Goal: Complete application form

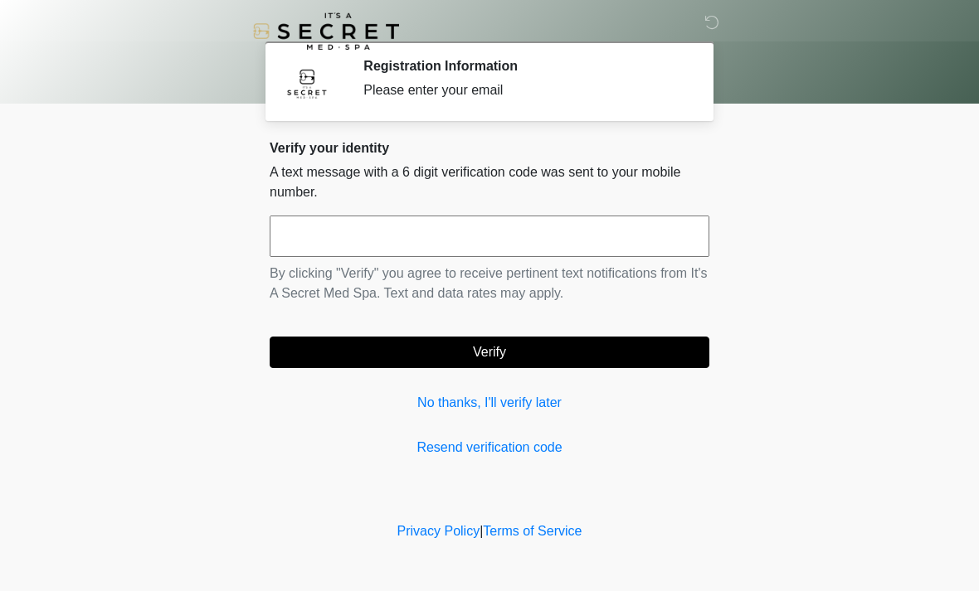
click at [538, 221] on input "text" at bounding box center [490, 236] width 440 height 41
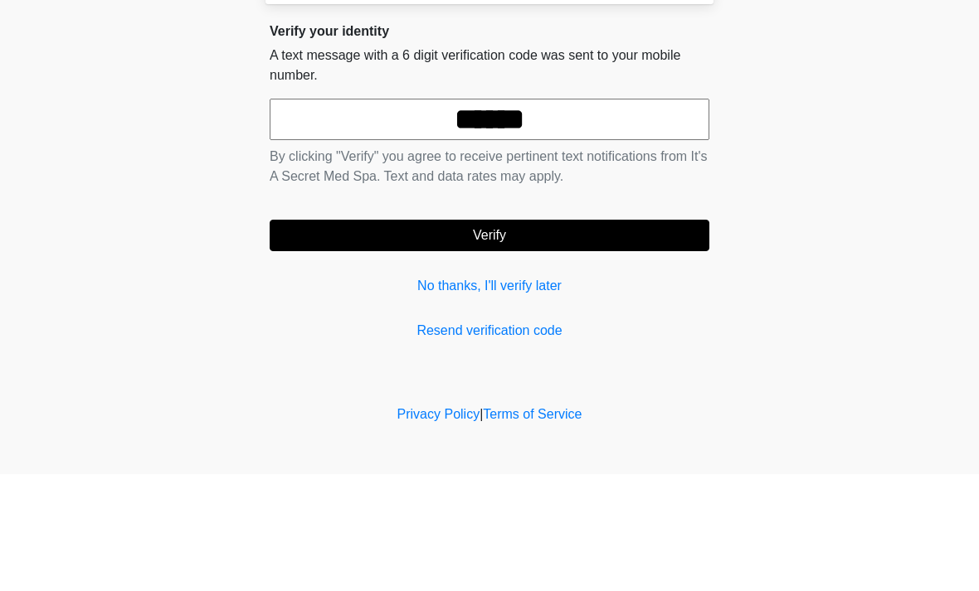
type input "******"
click at [619, 337] on button "Verify" at bounding box center [490, 353] width 440 height 32
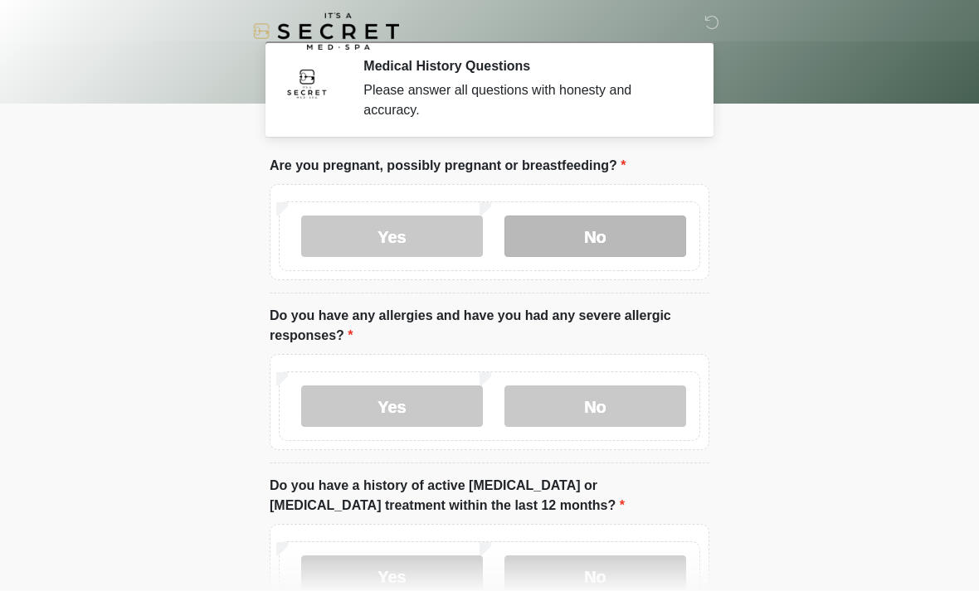
click at [641, 233] on label "No" at bounding box center [595, 236] width 182 height 41
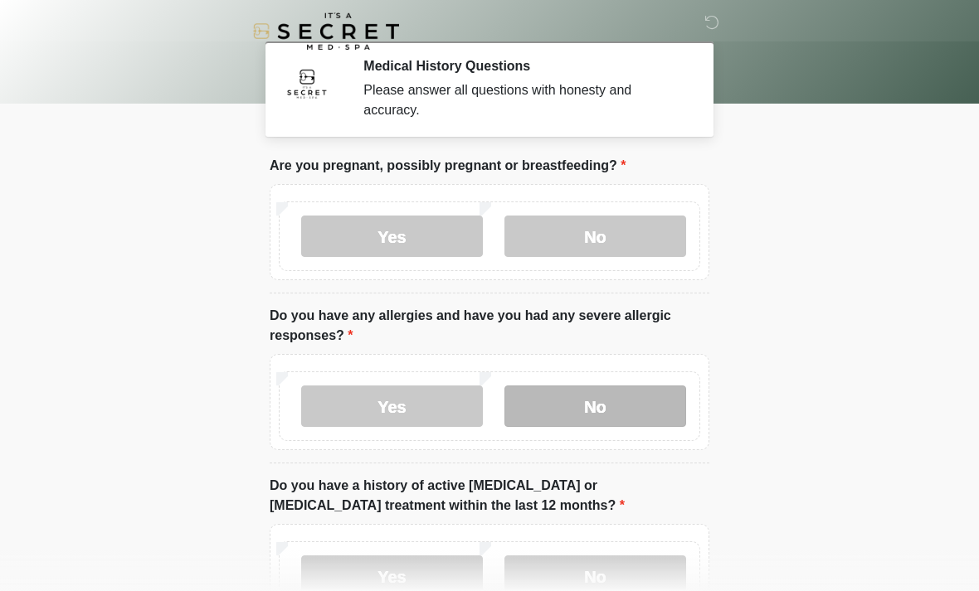
click at [625, 400] on label "No" at bounding box center [595, 406] width 182 height 41
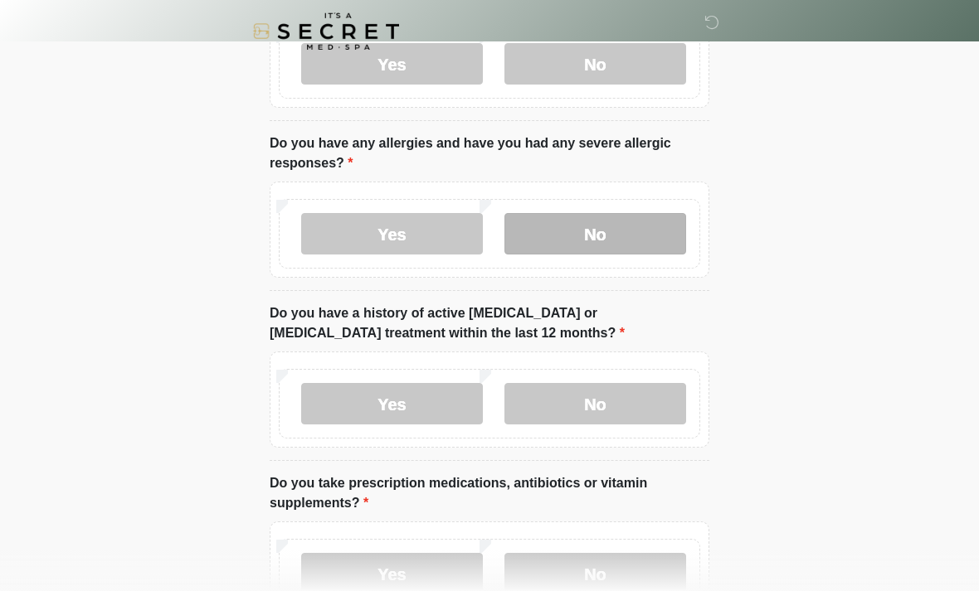
scroll to position [187, 0]
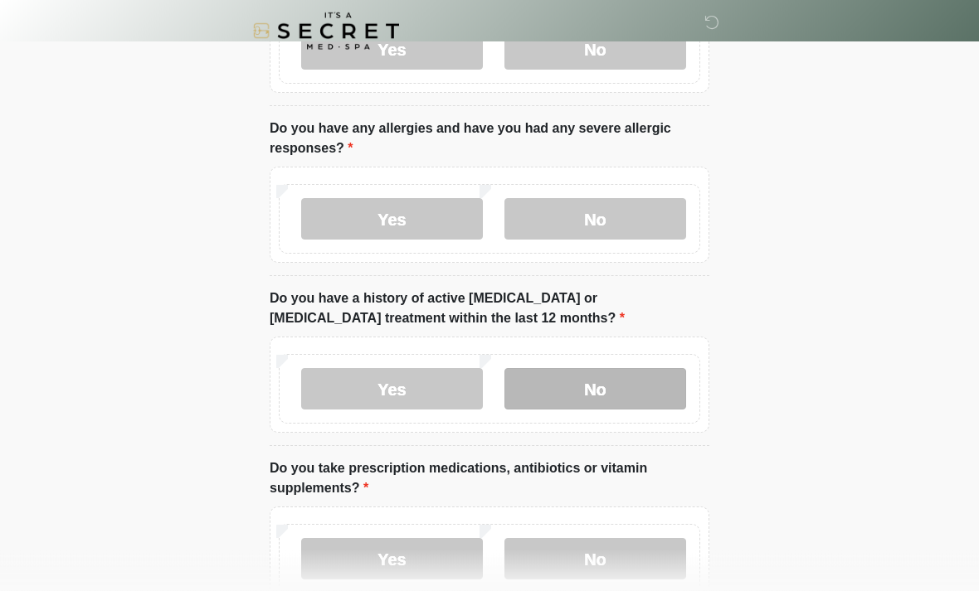
click at [608, 377] on label "No" at bounding box center [595, 389] width 182 height 41
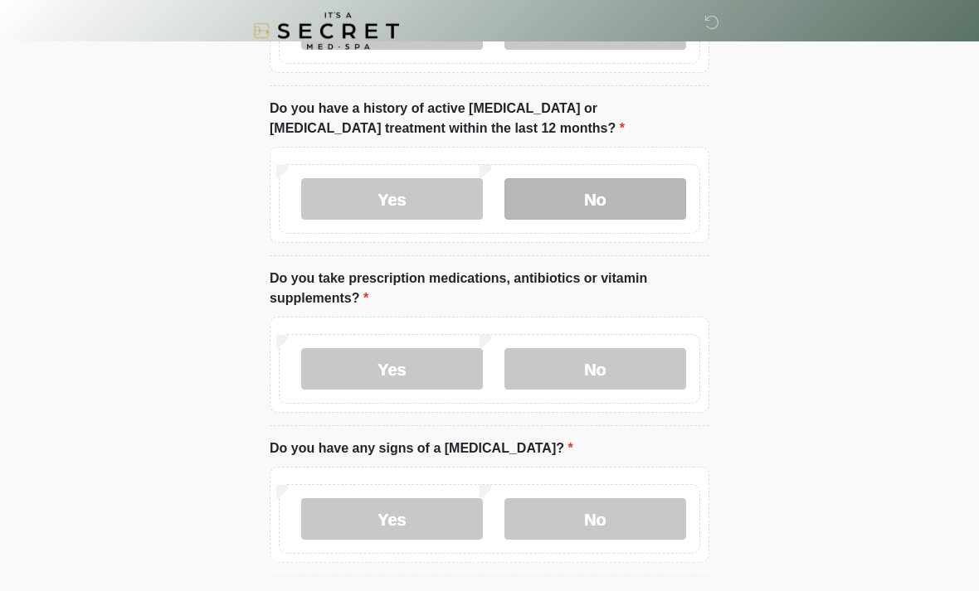
scroll to position [377, 0]
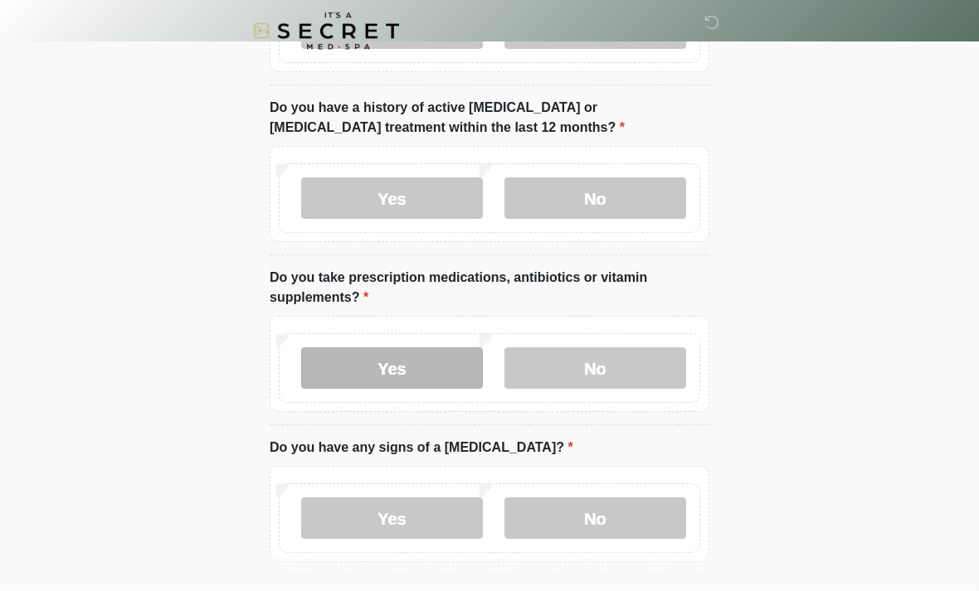
click at [430, 368] on label "Yes" at bounding box center [392, 368] width 182 height 41
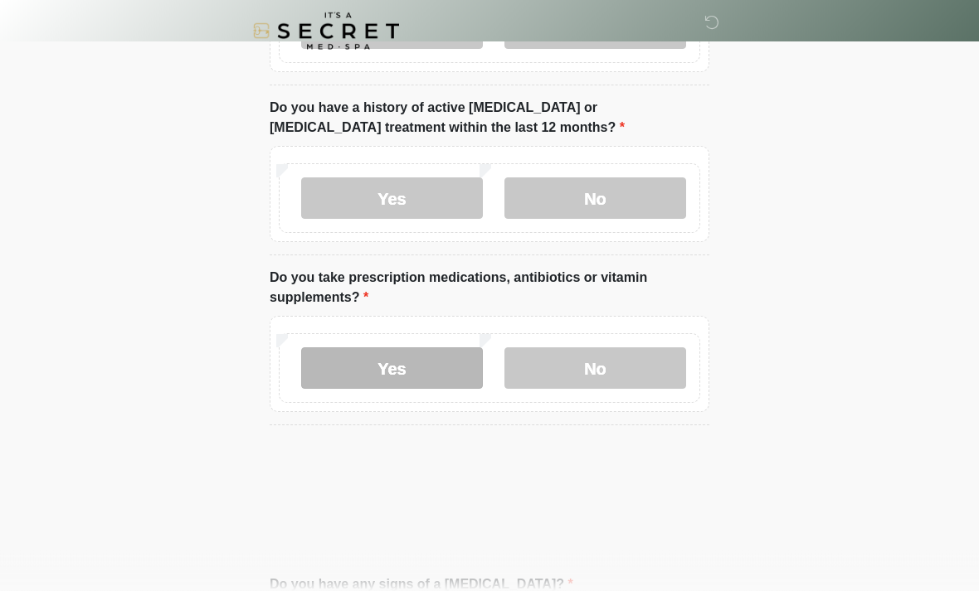
scroll to position [378, 0]
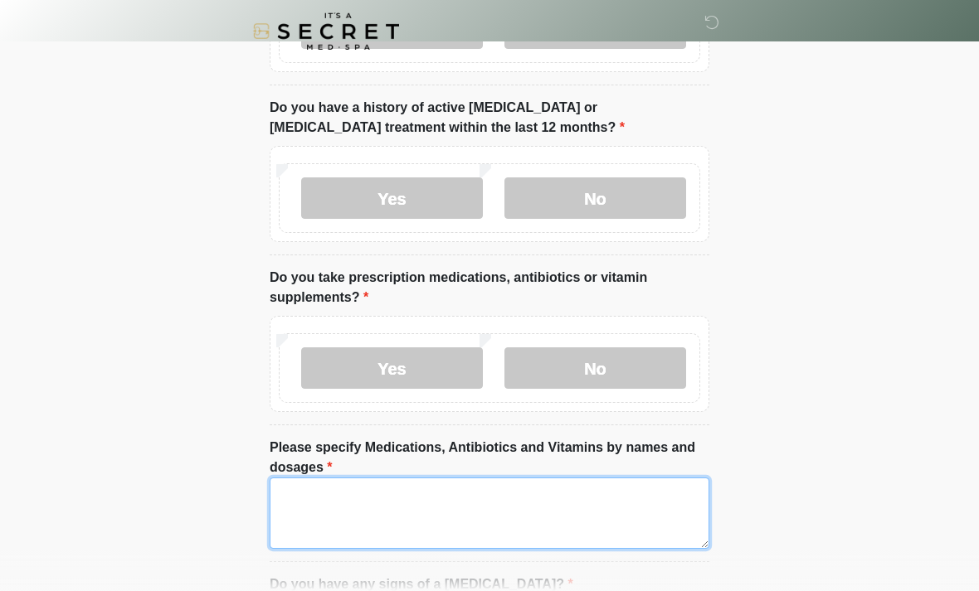
click at [487, 489] on textarea "Please specify Medications, Antibiotics and Vitamins by names and dosages" at bounding box center [490, 513] width 440 height 71
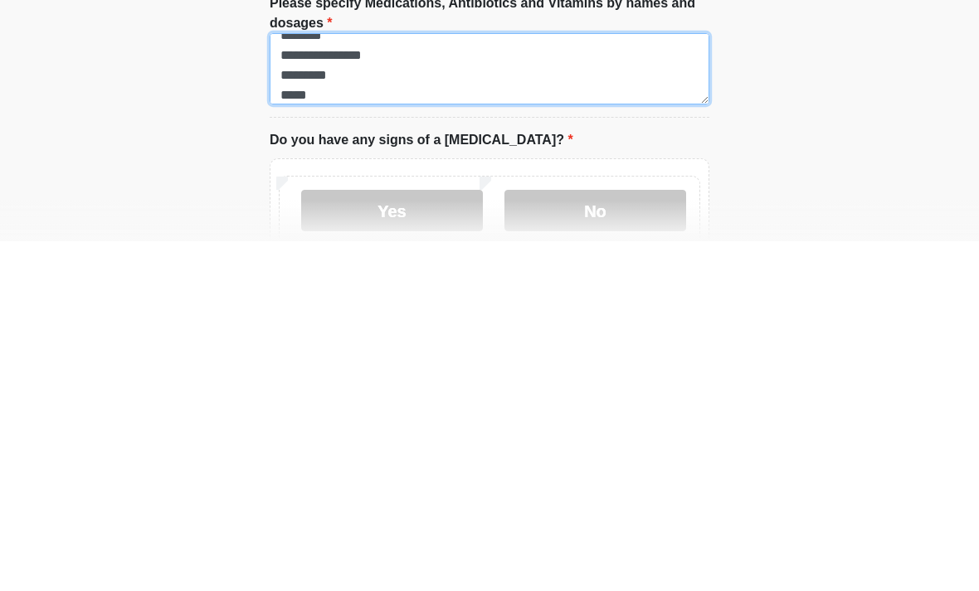
scroll to position [480, 0]
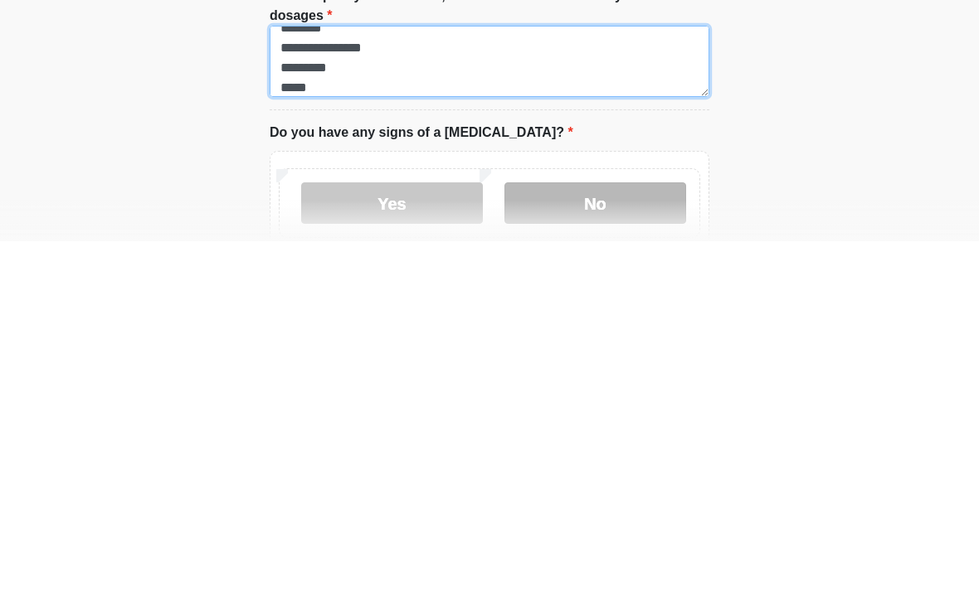
type textarea "**********"
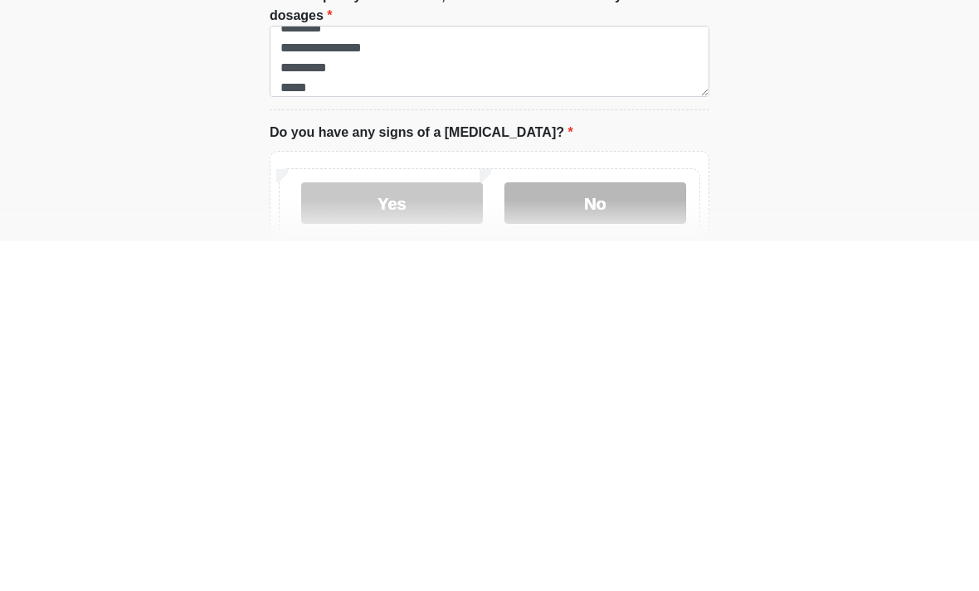
click at [586, 532] on label "No" at bounding box center [595, 552] width 182 height 41
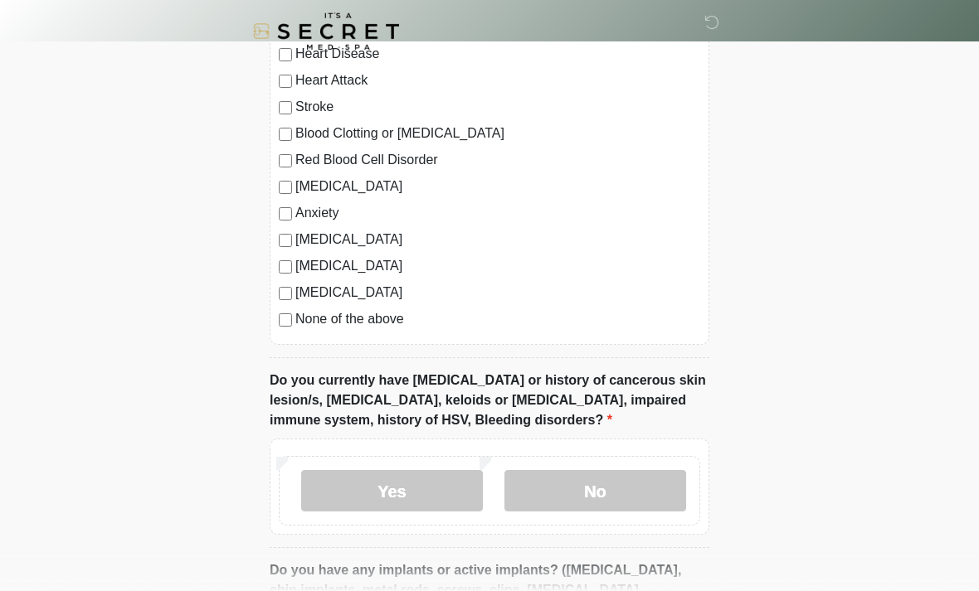
scroll to position [1144, 0]
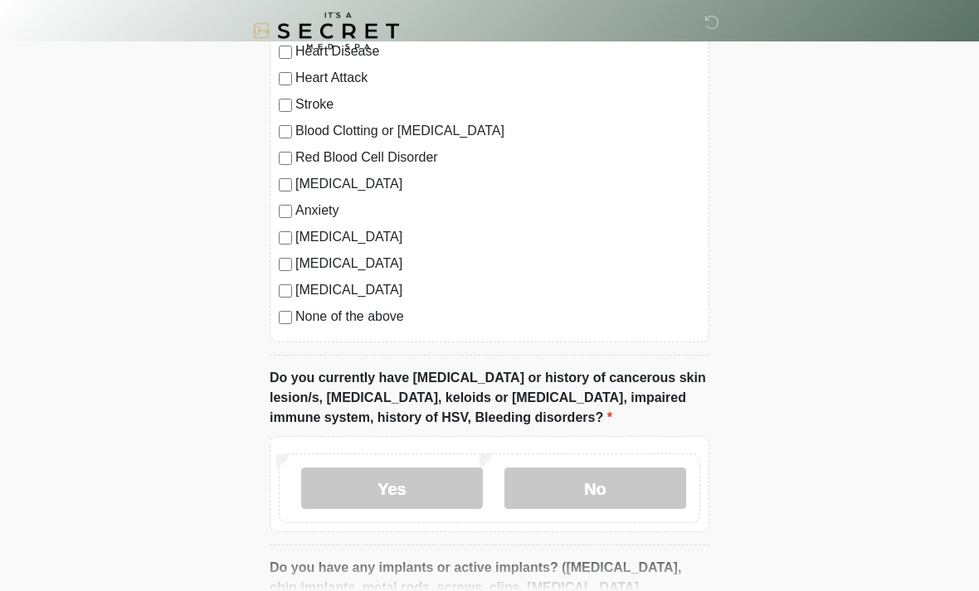
click at [374, 312] on label "None of the above" at bounding box center [497, 318] width 405 height 20
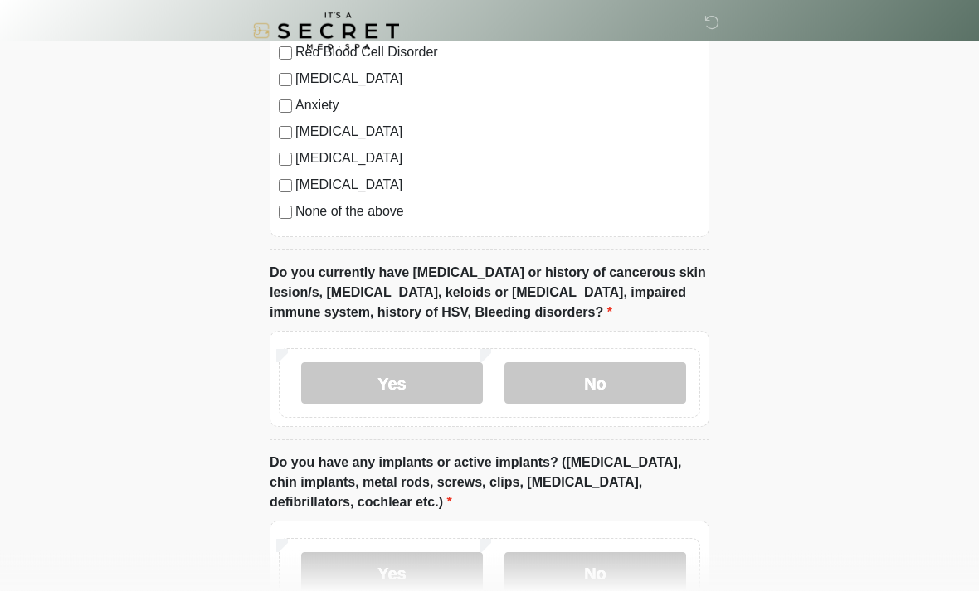
scroll to position [1252, 0]
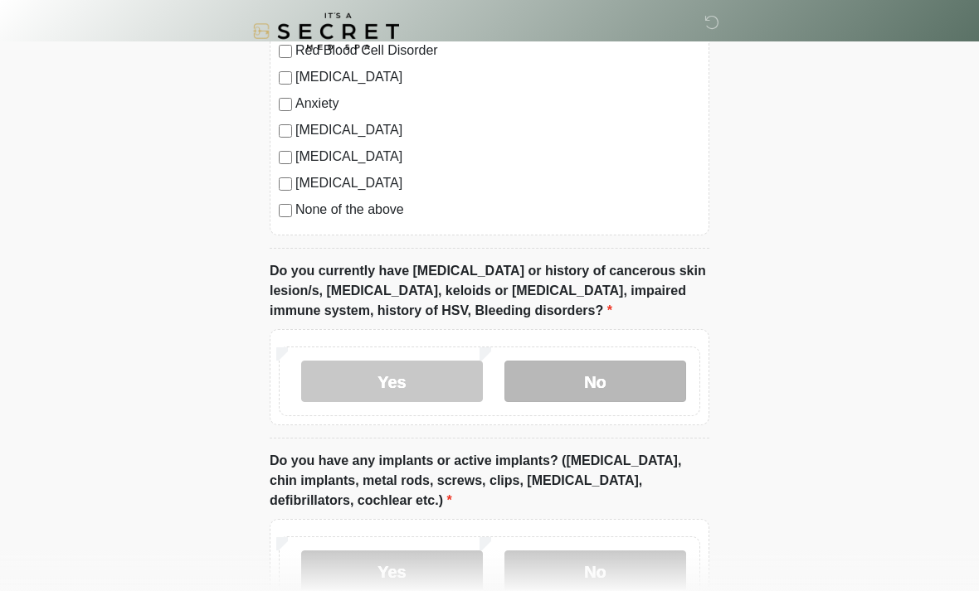
click at [576, 369] on label "No" at bounding box center [595, 381] width 182 height 41
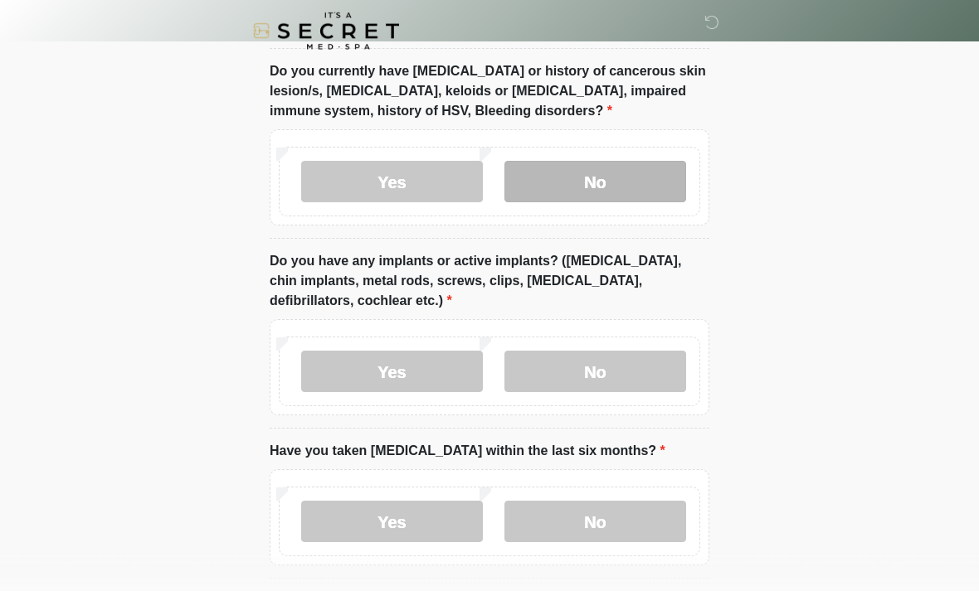
scroll to position [1481, 0]
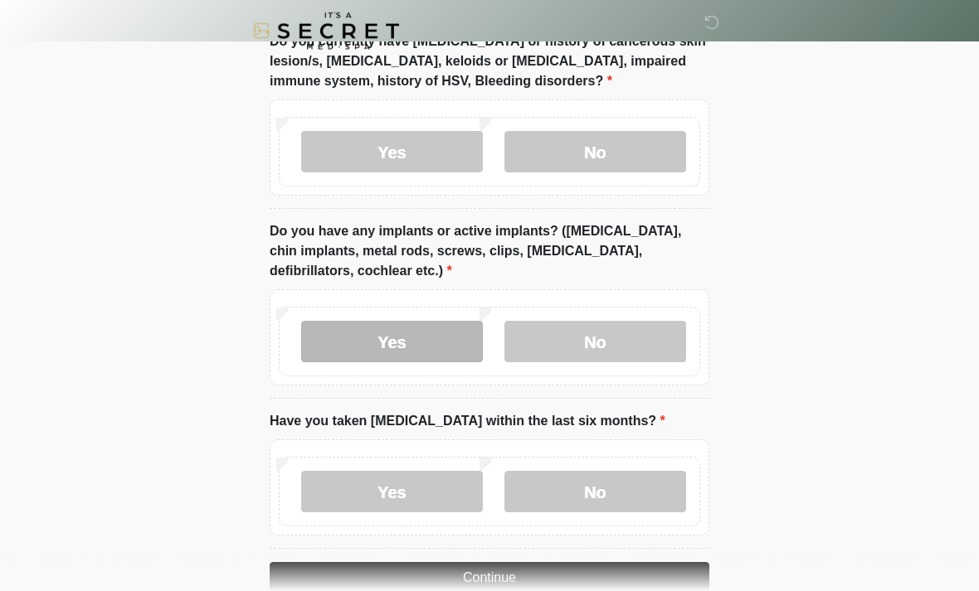
click at [420, 343] on label "Yes" at bounding box center [392, 342] width 182 height 41
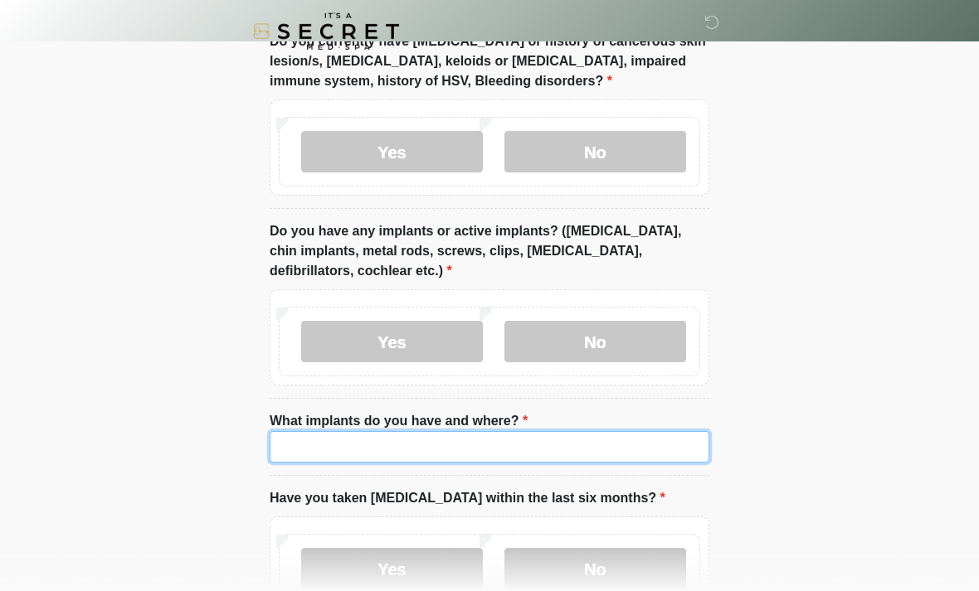
click at [495, 445] on input "What implants do you have and where?" at bounding box center [490, 447] width 440 height 32
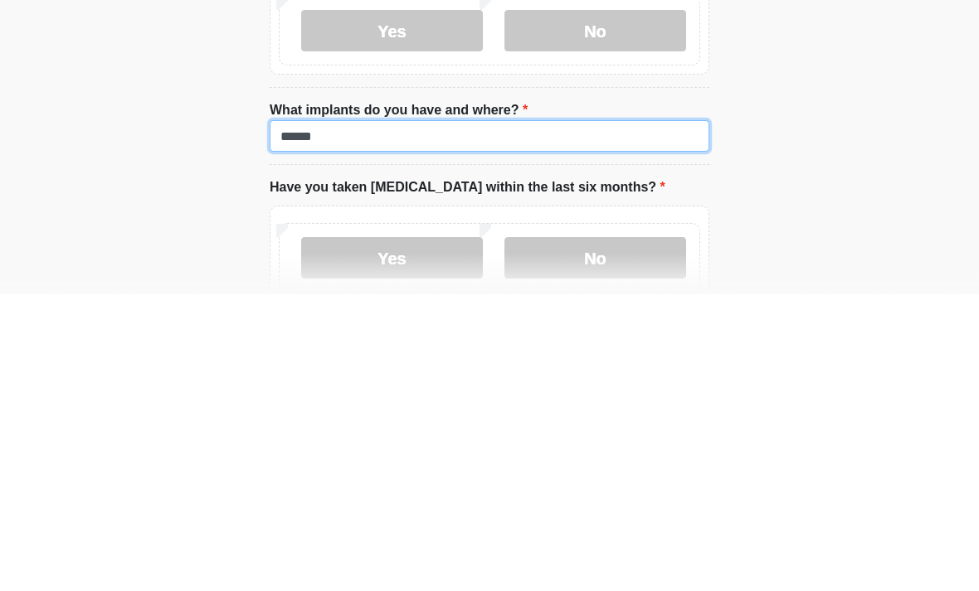
type input "******"
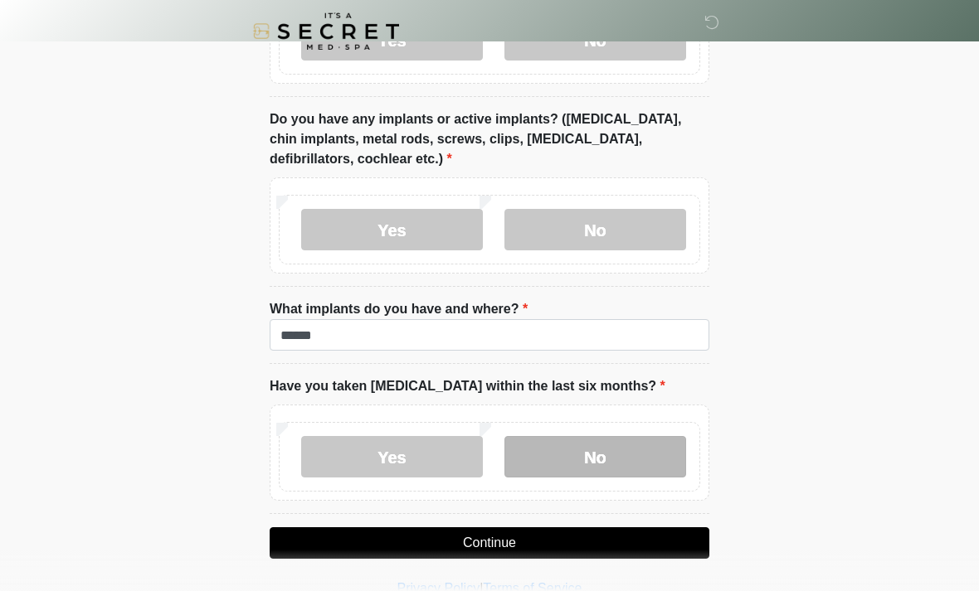
click at [621, 453] on label "No" at bounding box center [595, 456] width 182 height 41
click at [604, 544] on button "Continue" at bounding box center [490, 543] width 440 height 32
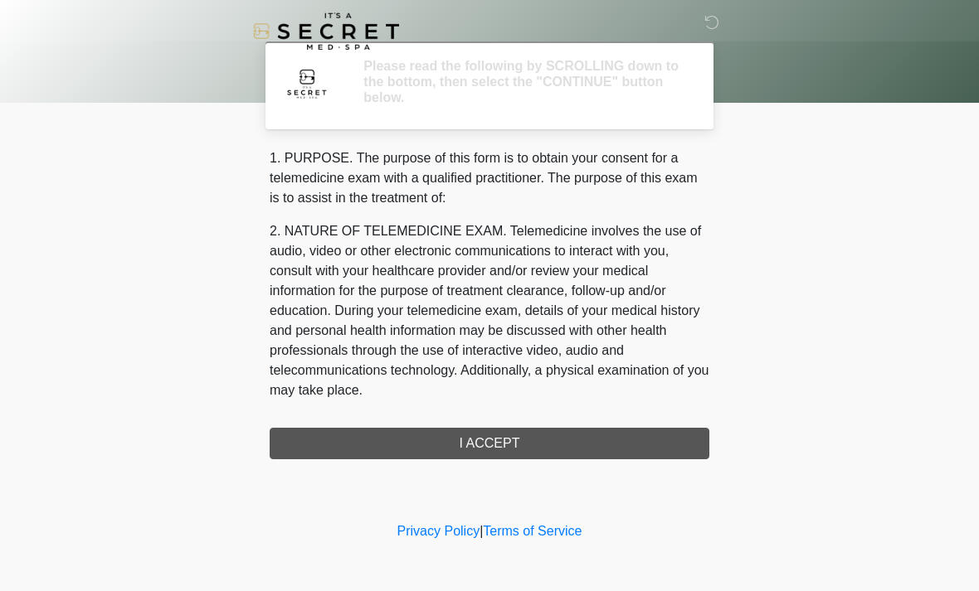
scroll to position [0, 0]
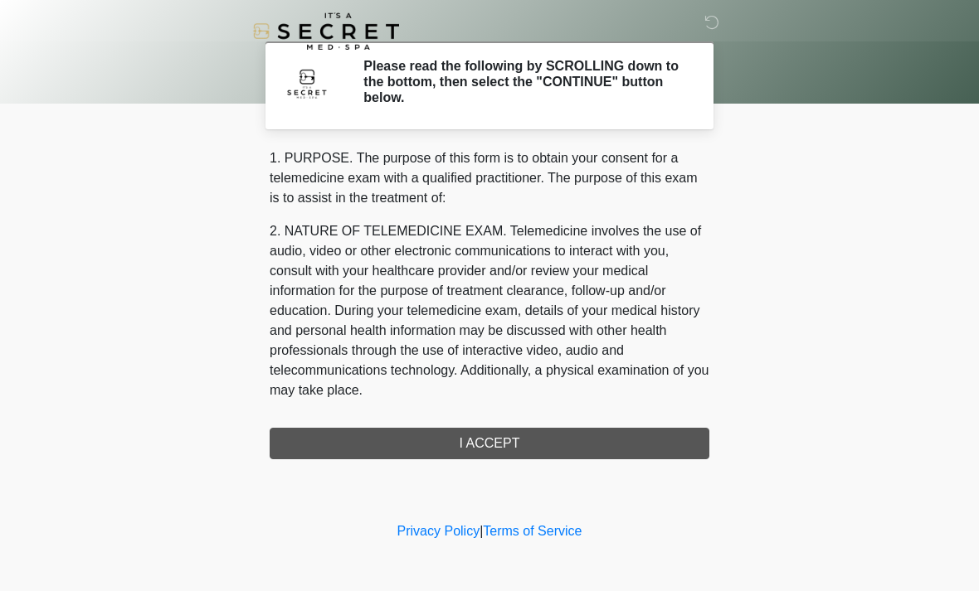
click at [607, 441] on div "1. PURPOSE. The purpose of this form is to obtain your consent for a telemedici…" at bounding box center [490, 303] width 440 height 311
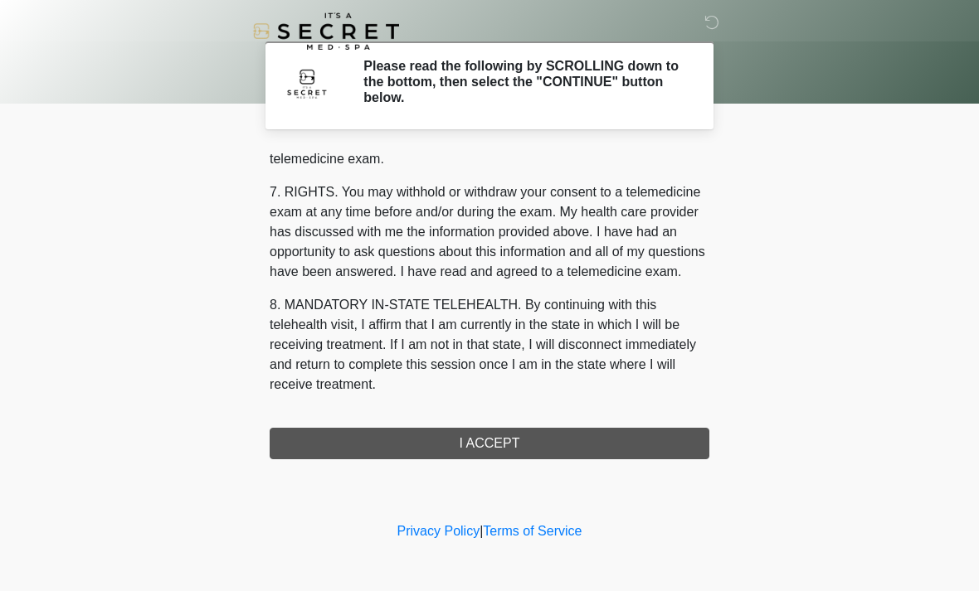
click at [551, 443] on div "1. PURPOSE. The purpose of this form is to obtain your consent for a telemedici…" at bounding box center [490, 303] width 440 height 311
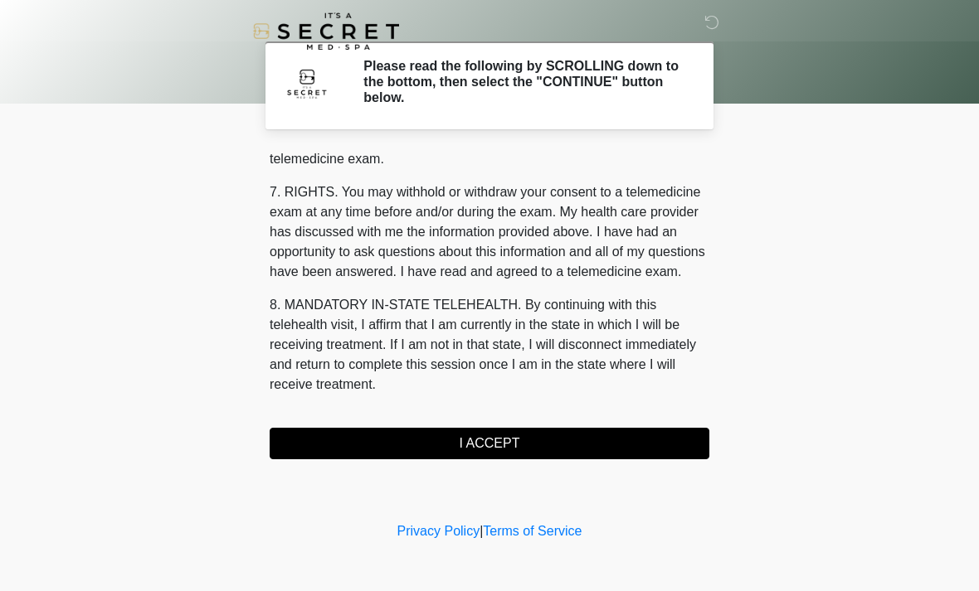
scroll to position [702, 0]
click at [500, 454] on button "I ACCEPT" at bounding box center [490, 444] width 440 height 32
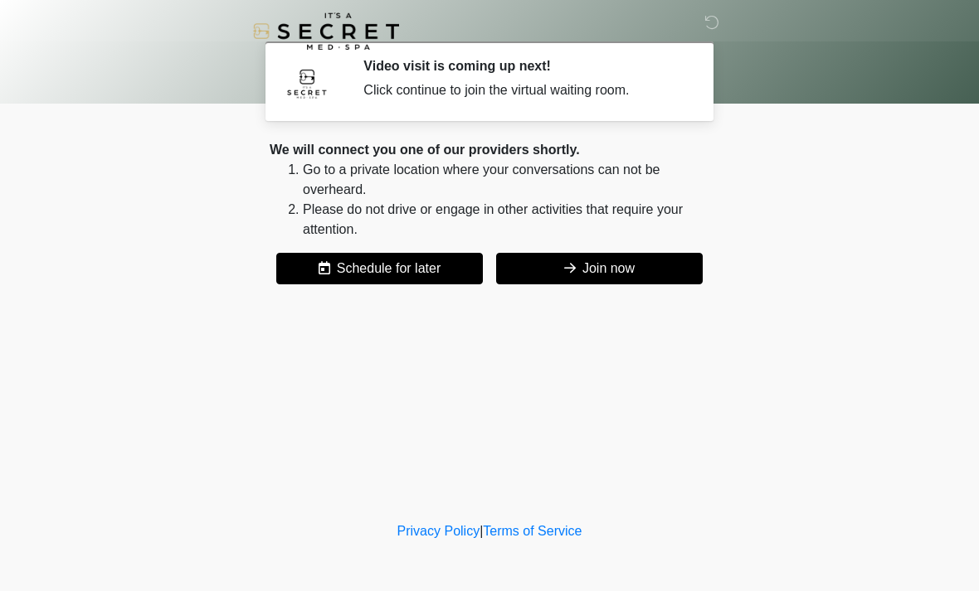
click at [602, 263] on button "Join now" at bounding box center [599, 269] width 206 height 32
